Goal: Information Seeking & Learning: Learn about a topic

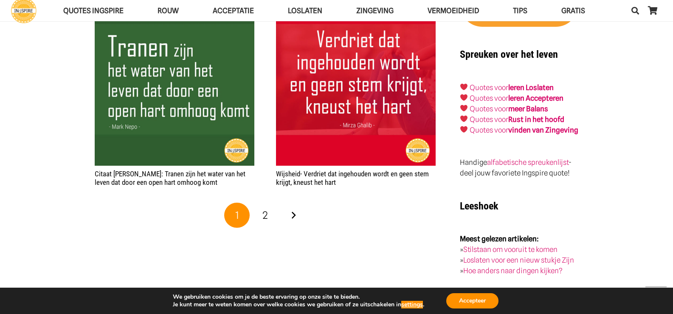
scroll to position [1428, 0]
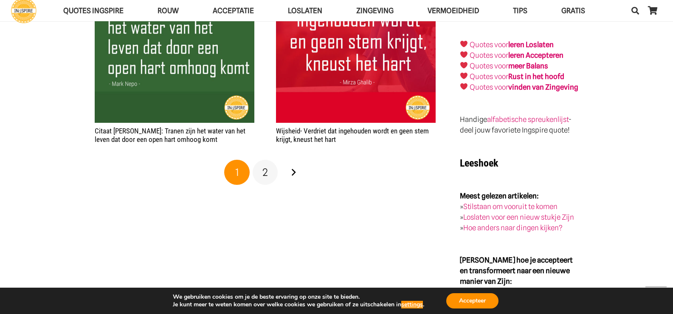
click at [263, 169] on span "2" at bounding box center [265, 172] width 6 height 12
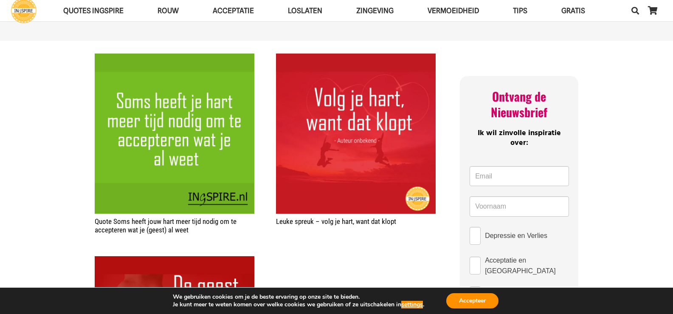
scroll to position [313, 0]
